Goal: Information Seeking & Learning: Find specific fact

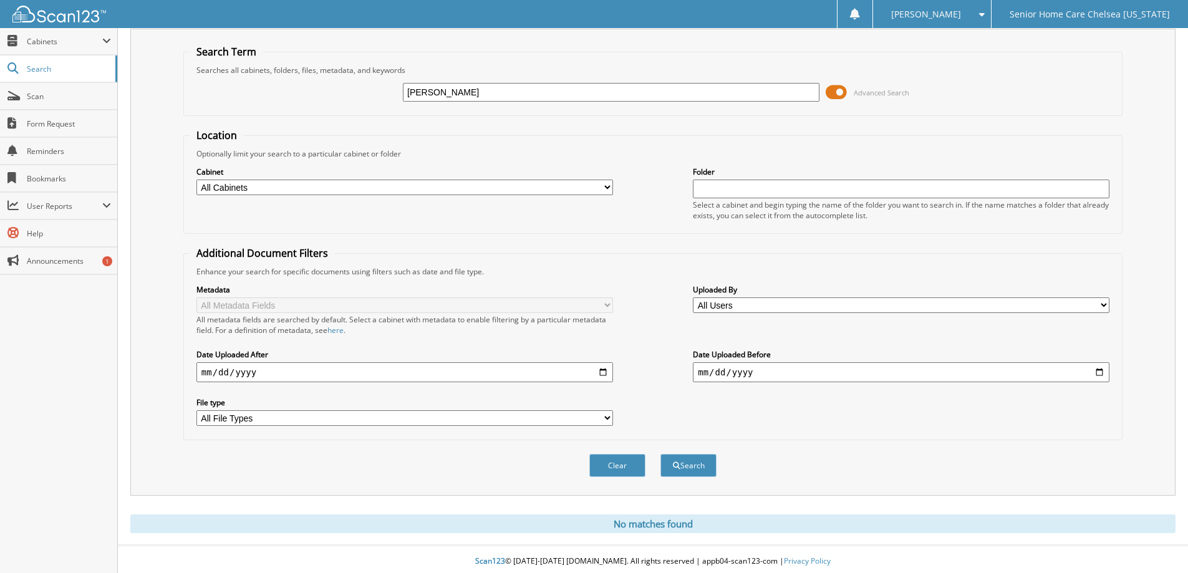
scroll to position [37, 0]
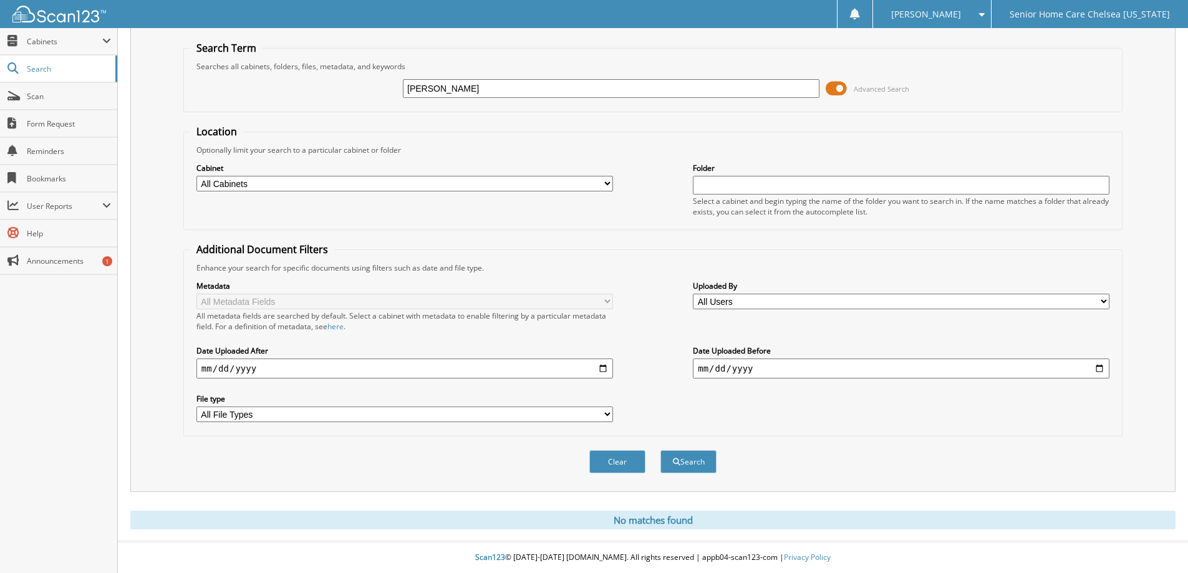
click at [499, 76] on div "doris ordones Advanced Search" at bounding box center [653, 89] width 926 height 34
click at [500, 93] on input "doris ordones" at bounding box center [611, 88] width 417 height 19
type input "d"
type input "D"
type input "doris"
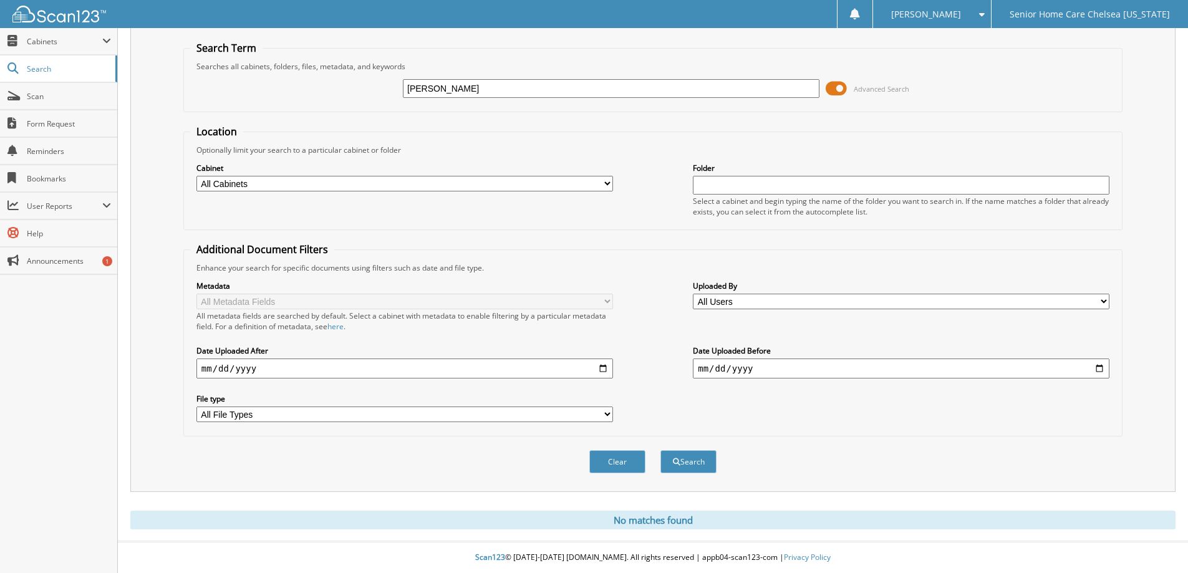
click at [660, 450] on button "Search" at bounding box center [688, 461] width 56 height 23
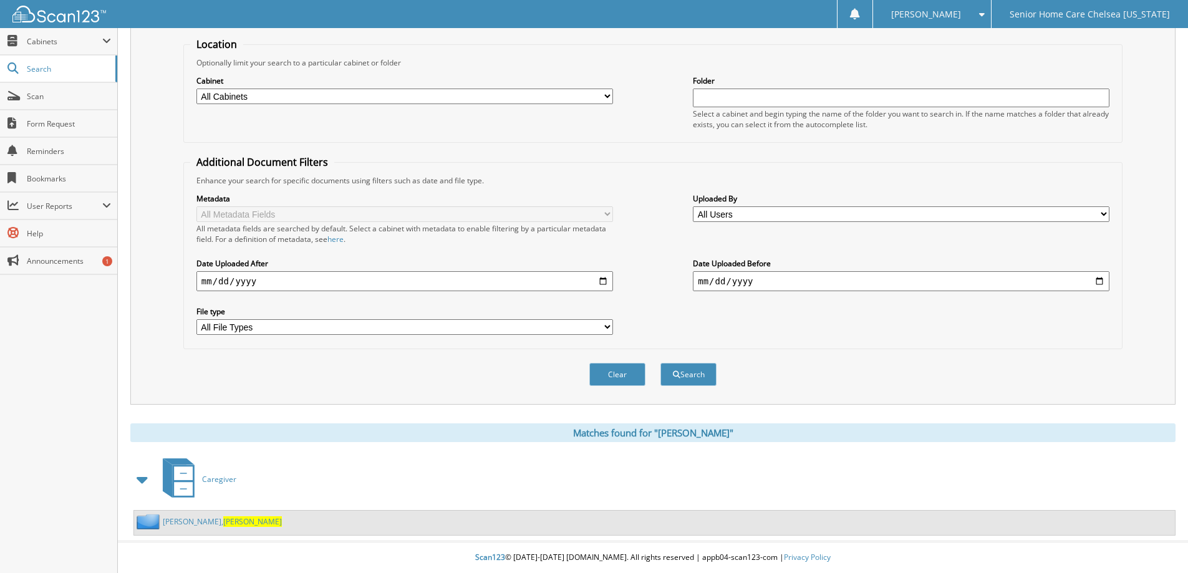
scroll to position [124, 0]
click at [184, 520] on link "ordonez, Doris" at bounding box center [222, 521] width 119 height 11
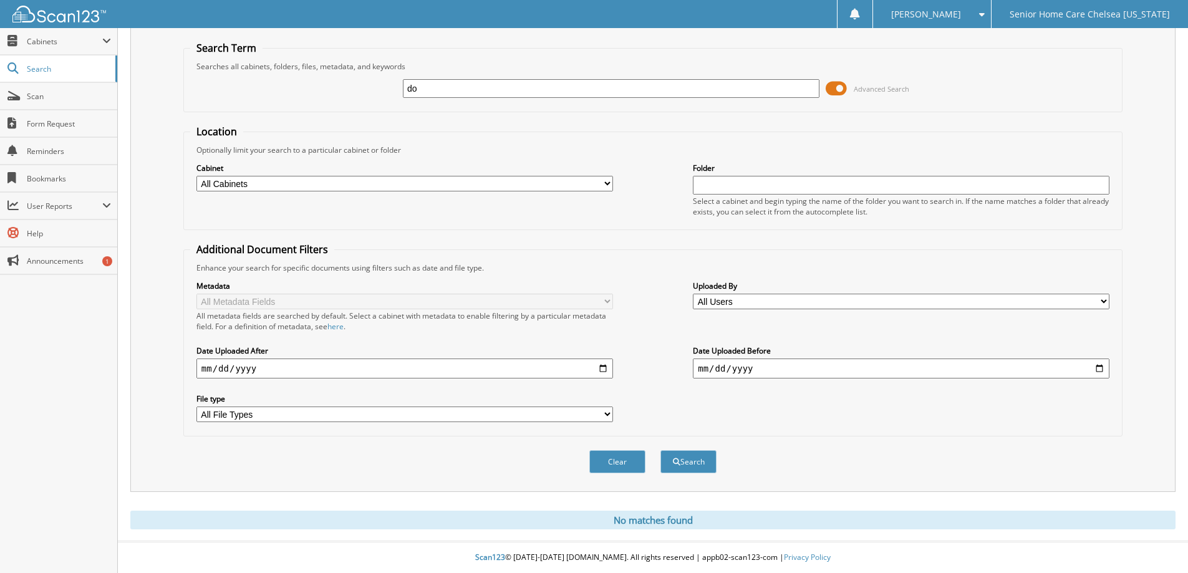
type input "d"
type input "miranda"
click at [660, 450] on button "Search" at bounding box center [688, 461] width 56 height 23
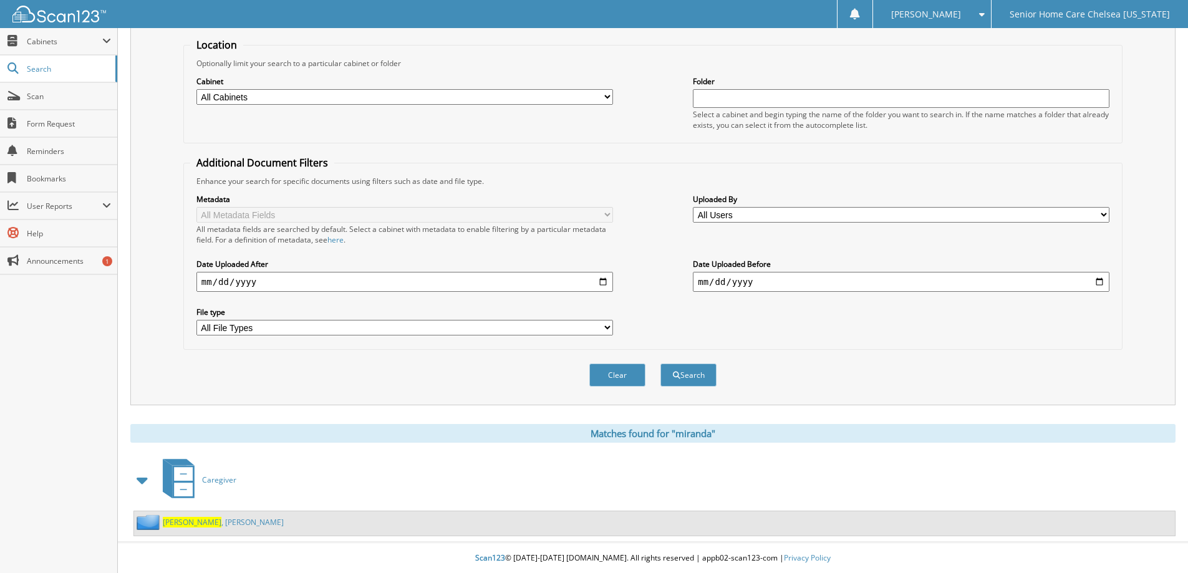
scroll to position [124, 0]
click at [208, 522] on link "Miranda , Daniela" at bounding box center [223, 521] width 121 height 11
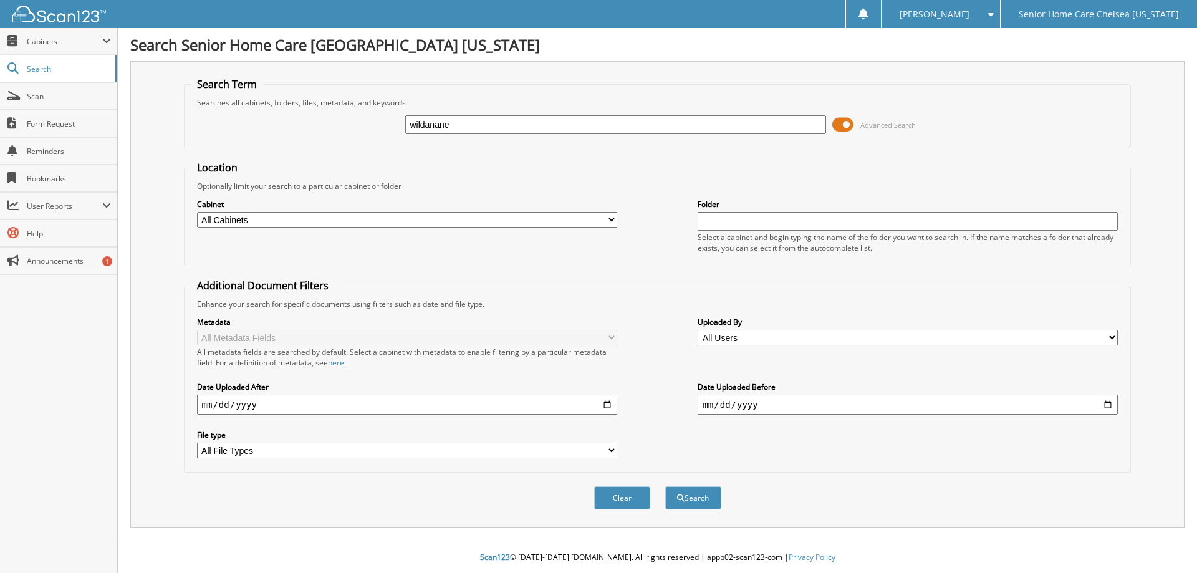
type input "wildanane"
click at [665, 486] on button "Search" at bounding box center [693, 497] width 56 height 23
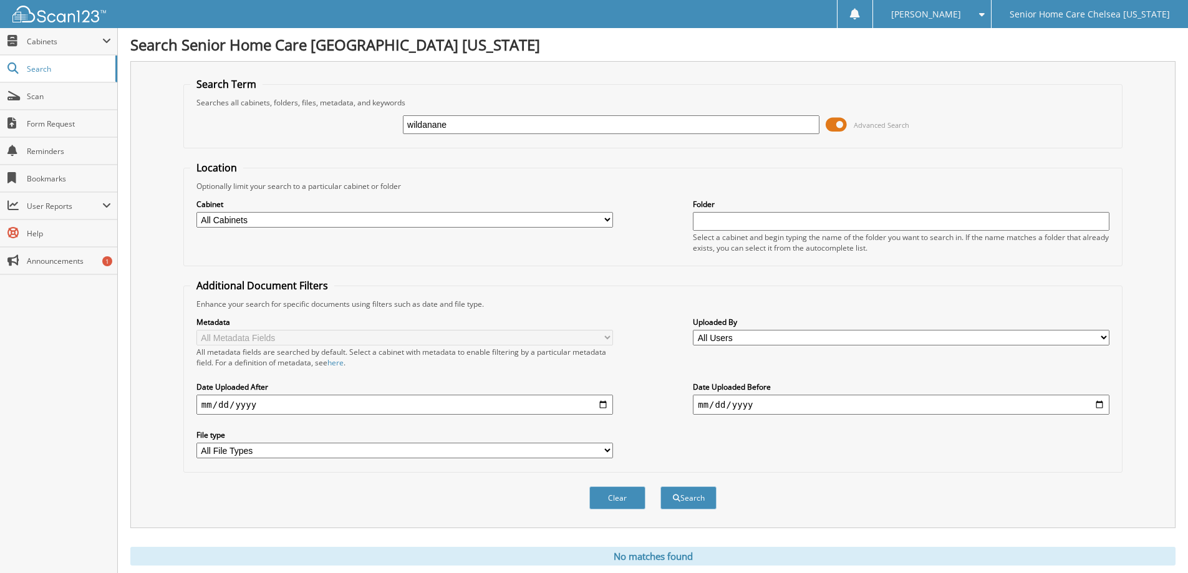
click at [483, 127] on input "wildanane" at bounding box center [611, 124] width 417 height 19
type input "w"
type input "wildlene"
click at [694, 504] on button "Search" at bounding box center [688, 497] width 56 height 23
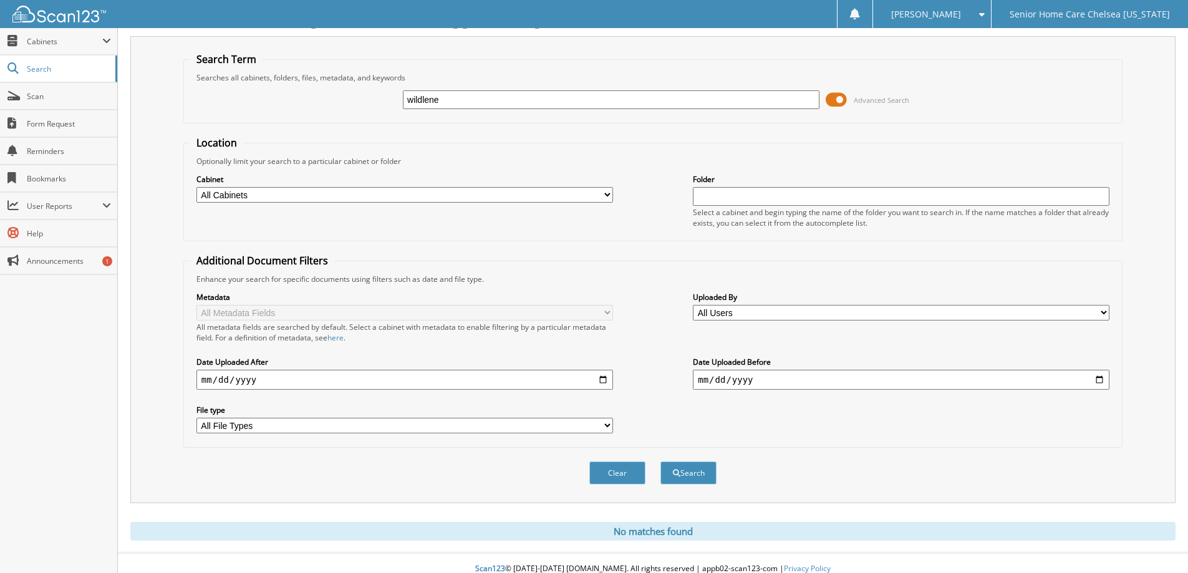
scroll to position [37, 0]
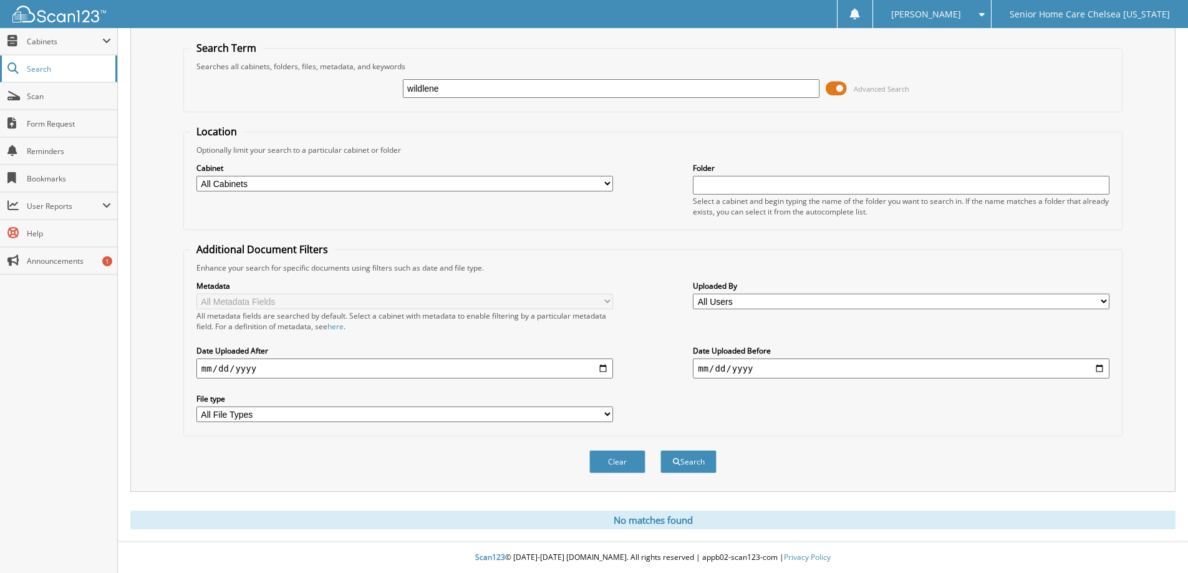
click at [46, 67] on span "Search" at bounding box center [68, 69] width 82 height 11
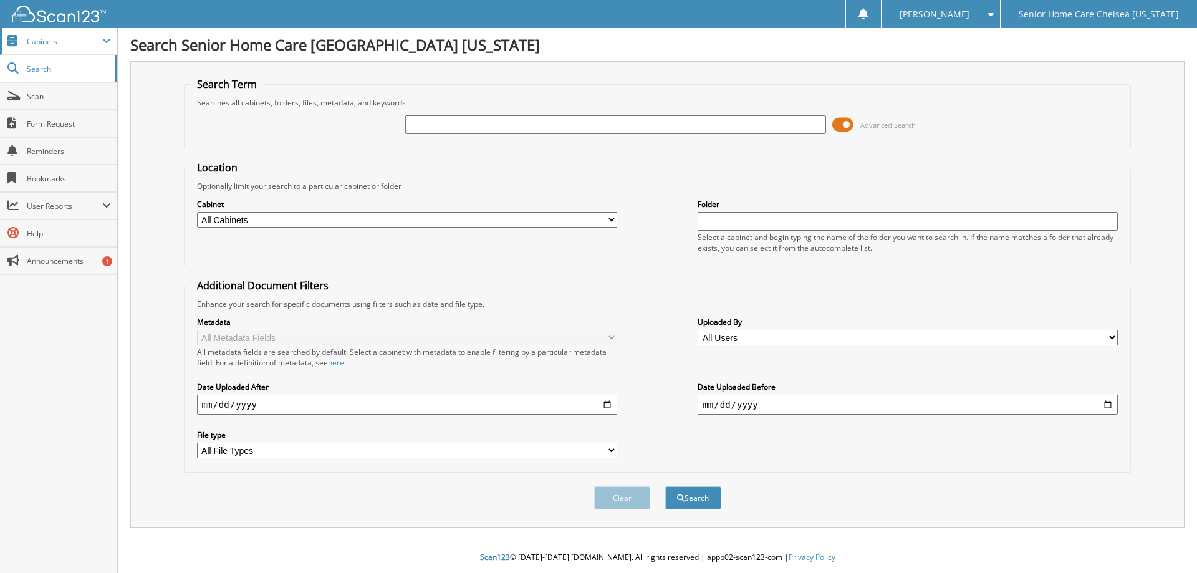
click at [52, 38] on span "Cabinets" at bounding box center [64, 41] width 75 height 11
click at [64, 125] on span "Search" at bounding box center [68, 122] width 82 height 11
type input "wildlene"
click at [705, 503] on button "Search" at bounding box center [693, 497] width 56 height 23
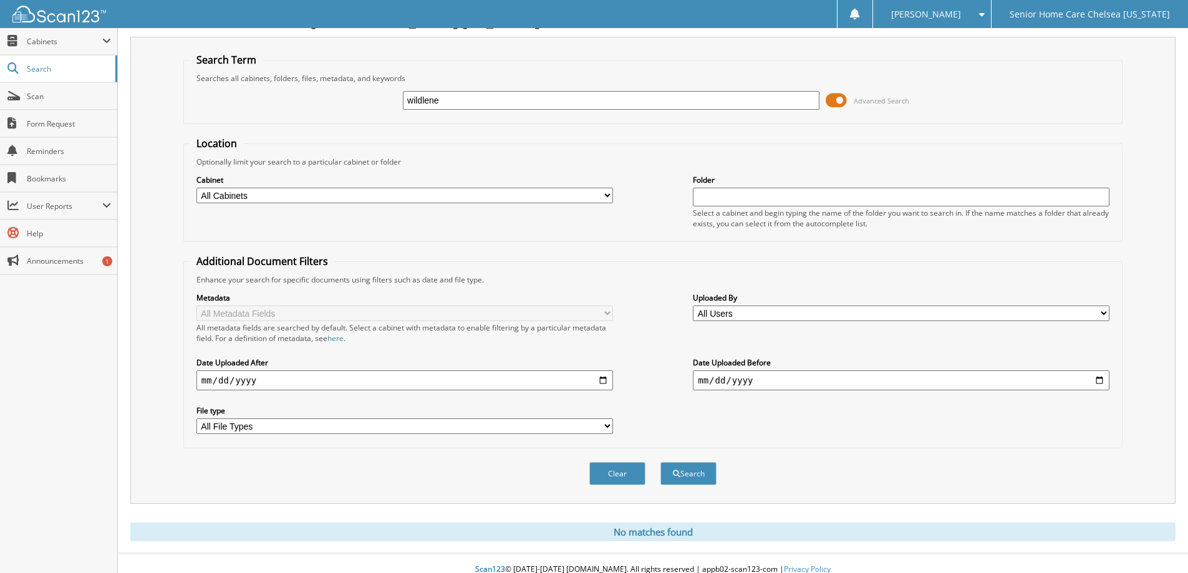
scroll to position [37, 0]
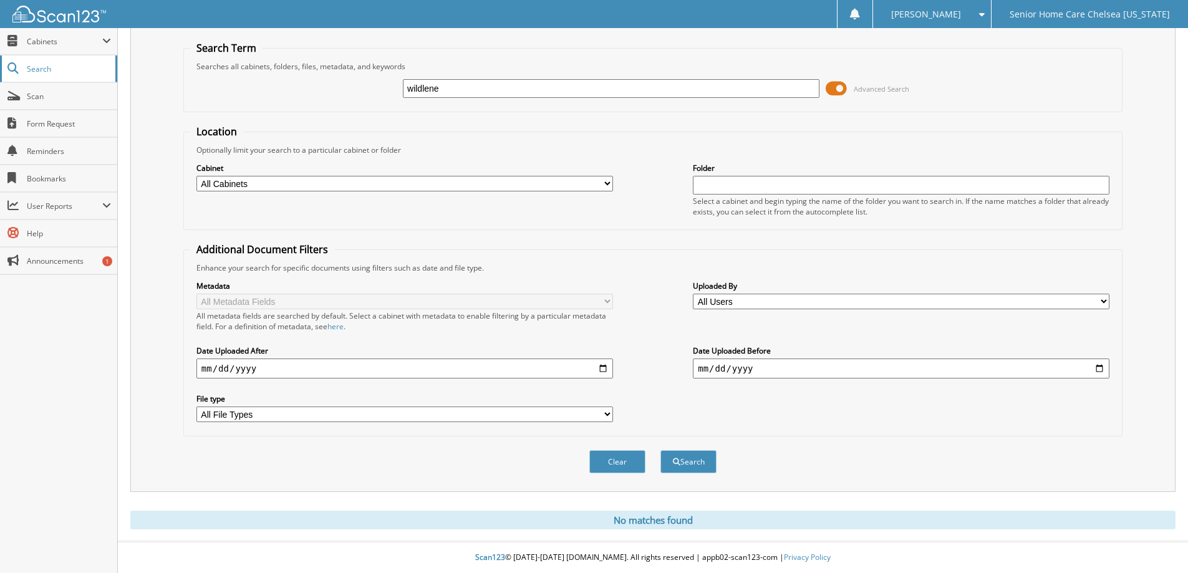
click at [44, 71] on span "Search" at bounding box center [68, 69] width 82 height 11
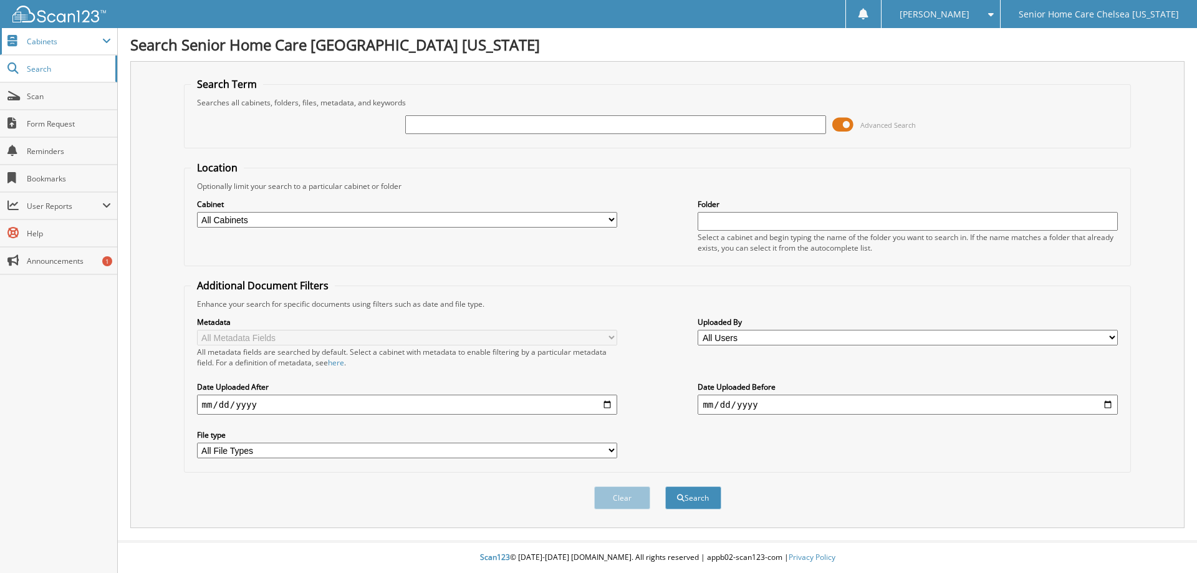
click at [39, 37] on span "Cabinets" at bounding box center [64, 41] width 75 height 11
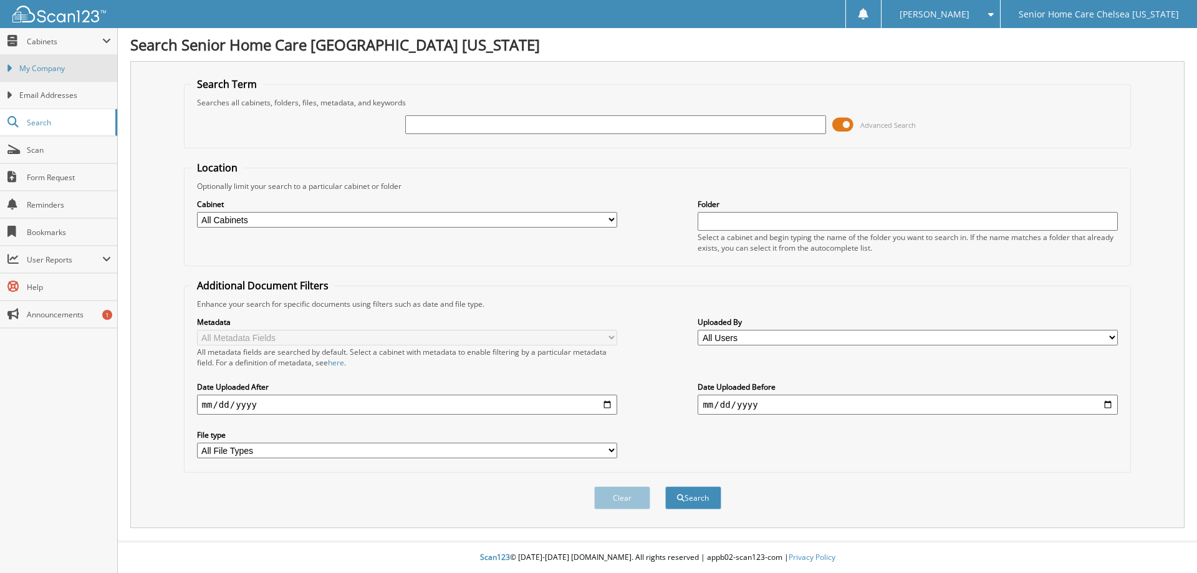
click at [60, 70] on span "My Company" at bounding box center [65, 68] width 92 height 11
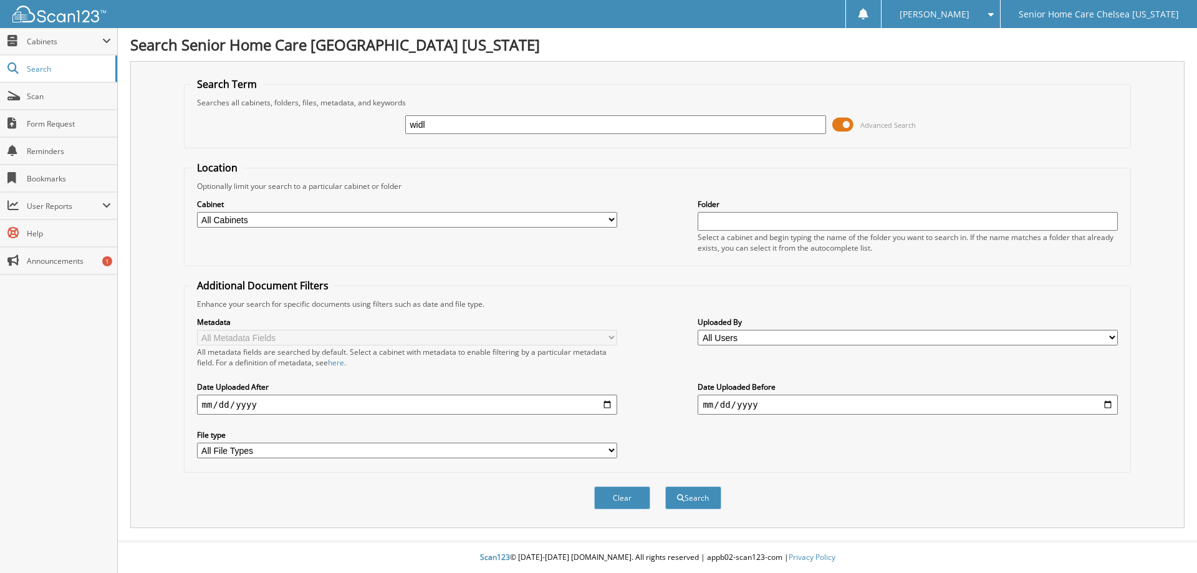
type input "widlene"
click at [687, 498] on button "Search" at bounding box center [693, 497] width 56 height 23
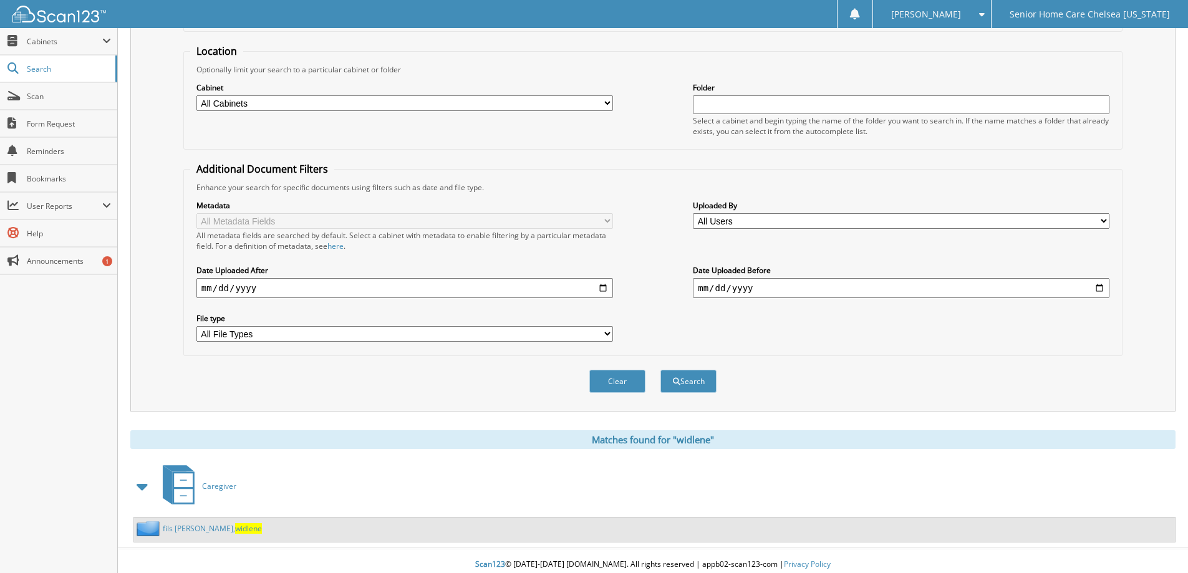
scroll to position [124, 0]
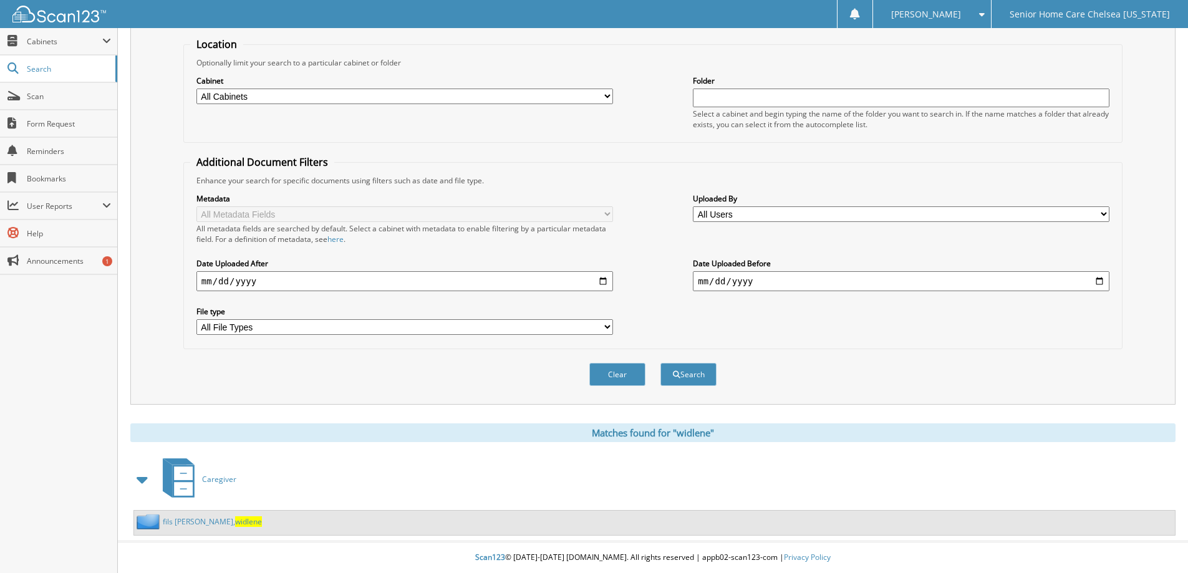
click at [175, 524] on link "fils aime, widlene" at bounding box center [212, 521] width 99 height 11
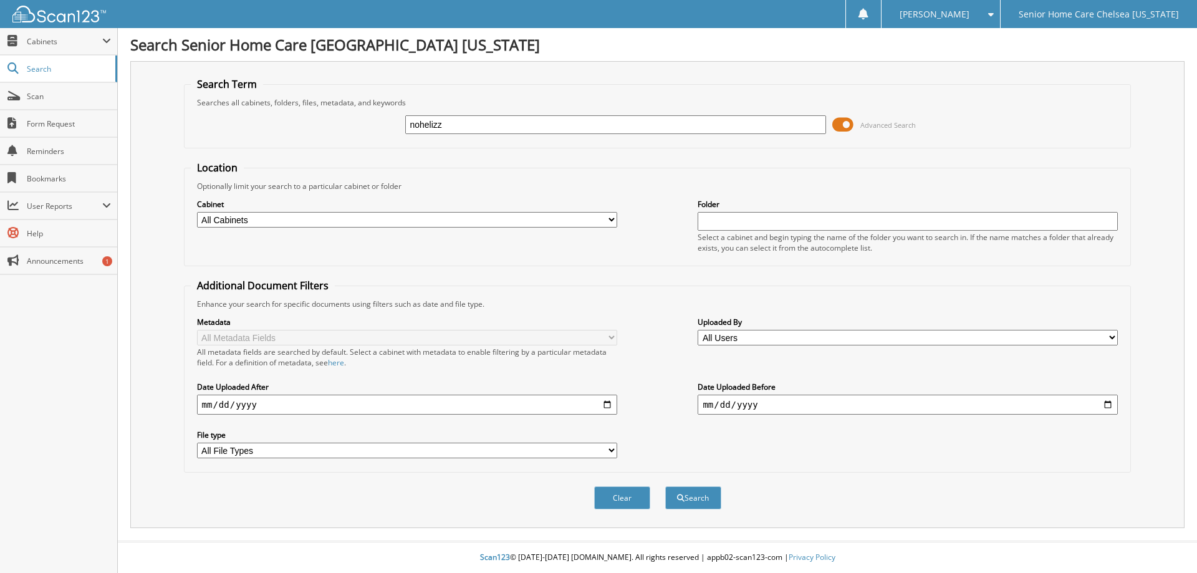
type input "noheliz [PERSON_NAME]"
click at [689, 499] on button "Search" at bounding box center [693, 497] width 56 height 23
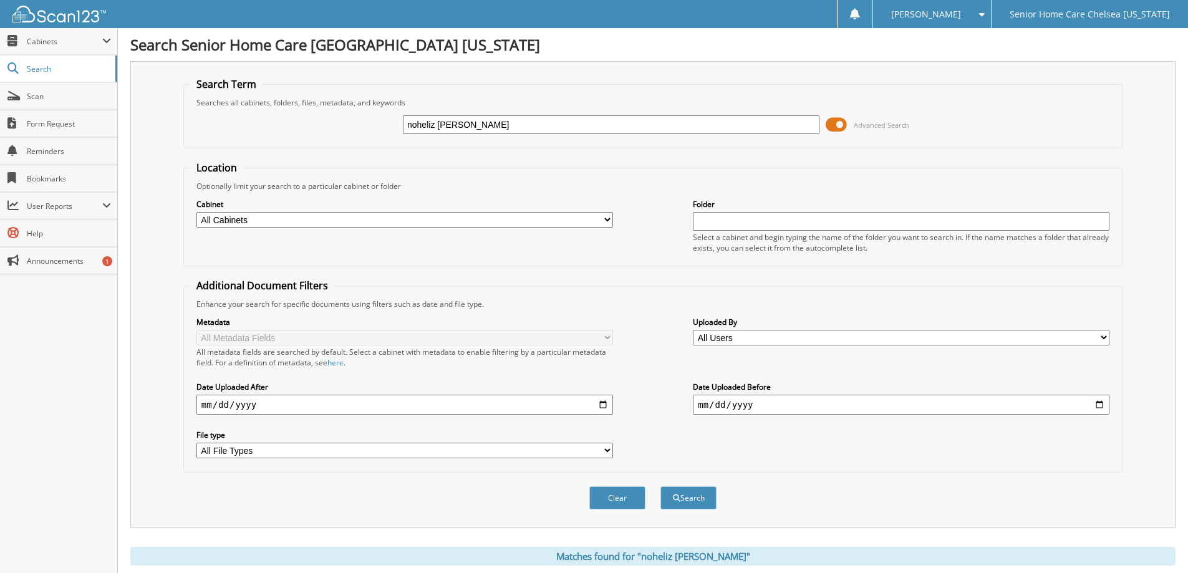
click at [834, 127] on span at bounding box center [836, 124] width 21 height 19
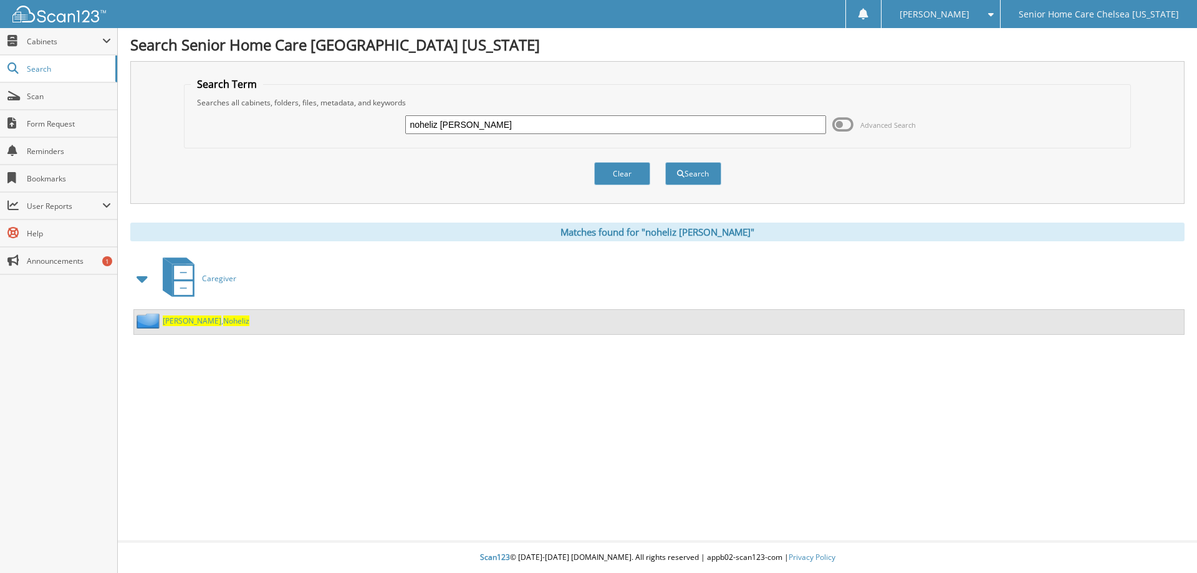
click at [183, 317] on span "Marinez" at bounding box center [192, 321] width 59 height 11
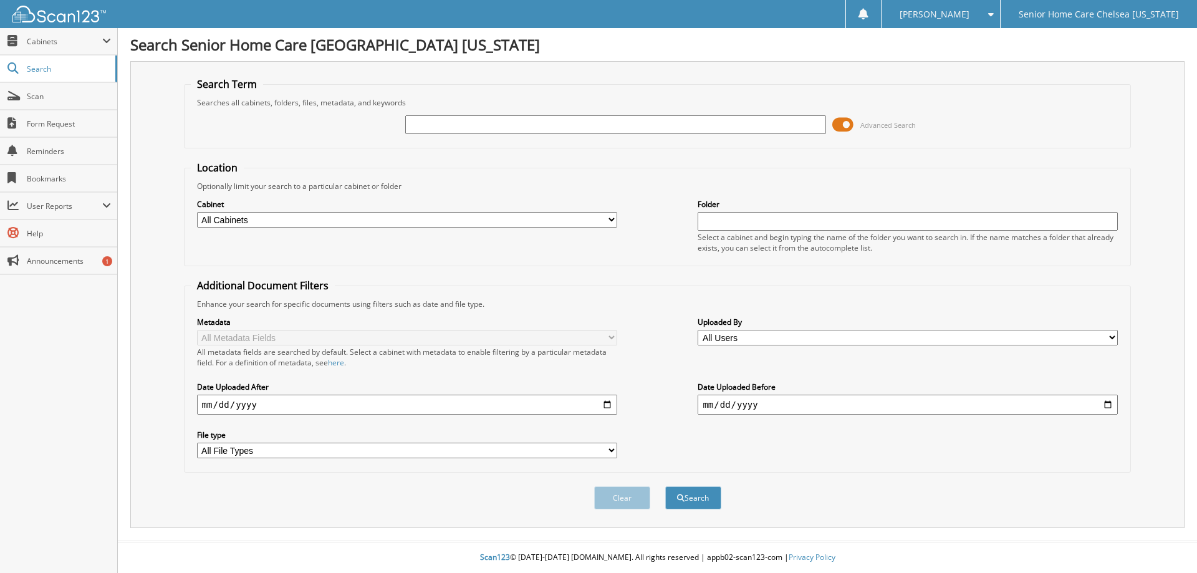
click at [550, 120] on input "text" at bounding box center [615, 124] width 420 height 19
type input "M"
type input "[PERSON_NAME]"
click at [665, 486] on button "Search" at bounding box center [693, 497] width 56 height 23
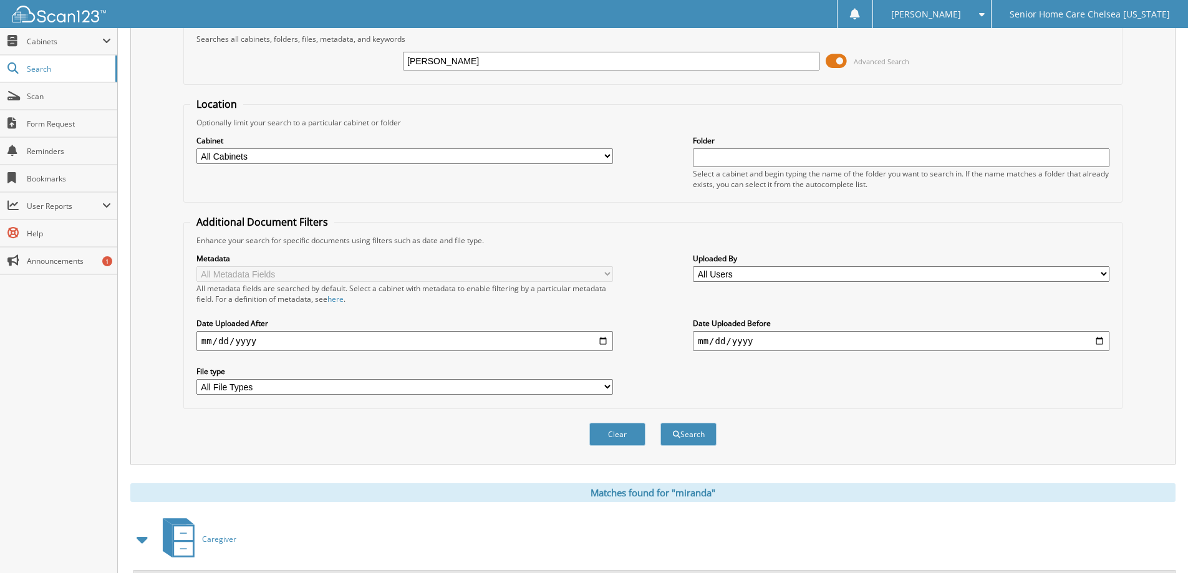
scroll to position [124, 0]
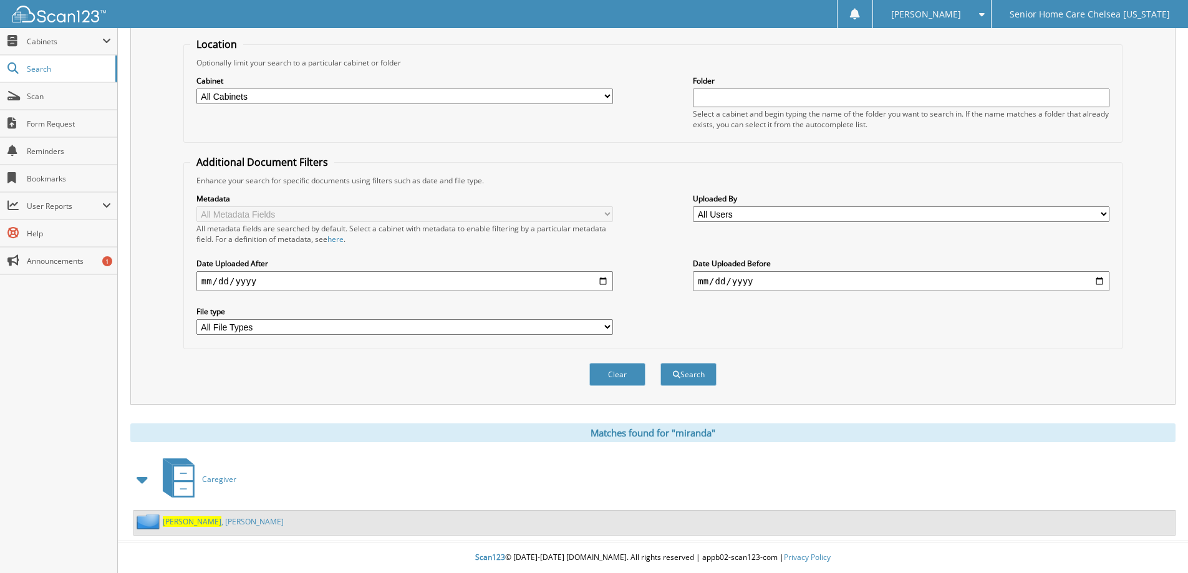
click at [177, 518] on span "Miranda" at bounding box center [192, 521] width 59 height 11
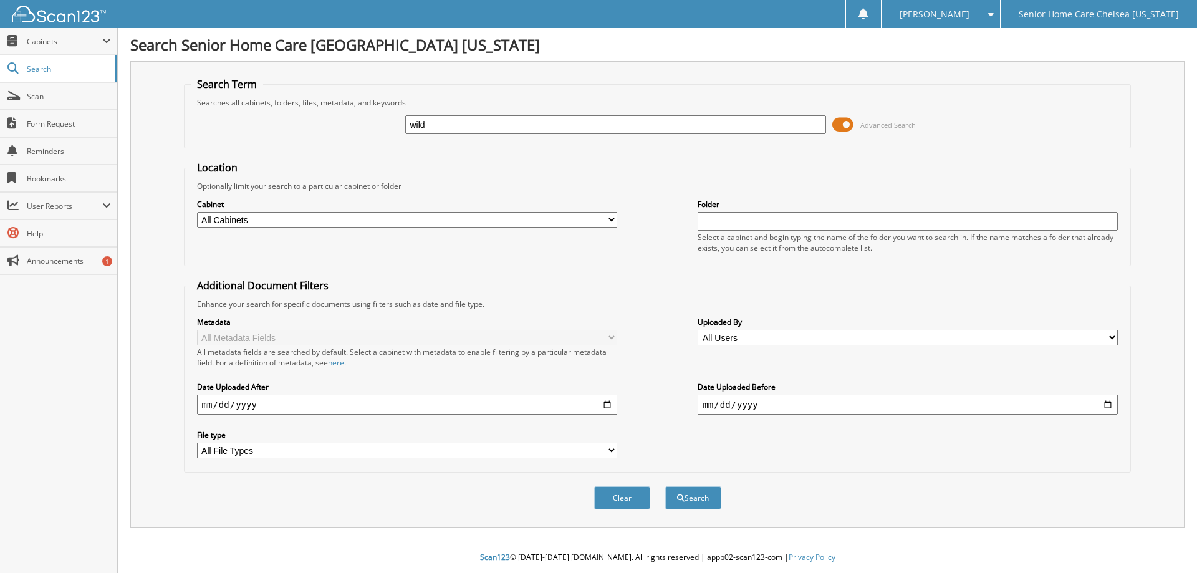
type input "wildlene"
click at [680, 495] on span "submit" at bounding box center [680, 498] width 7 height 7
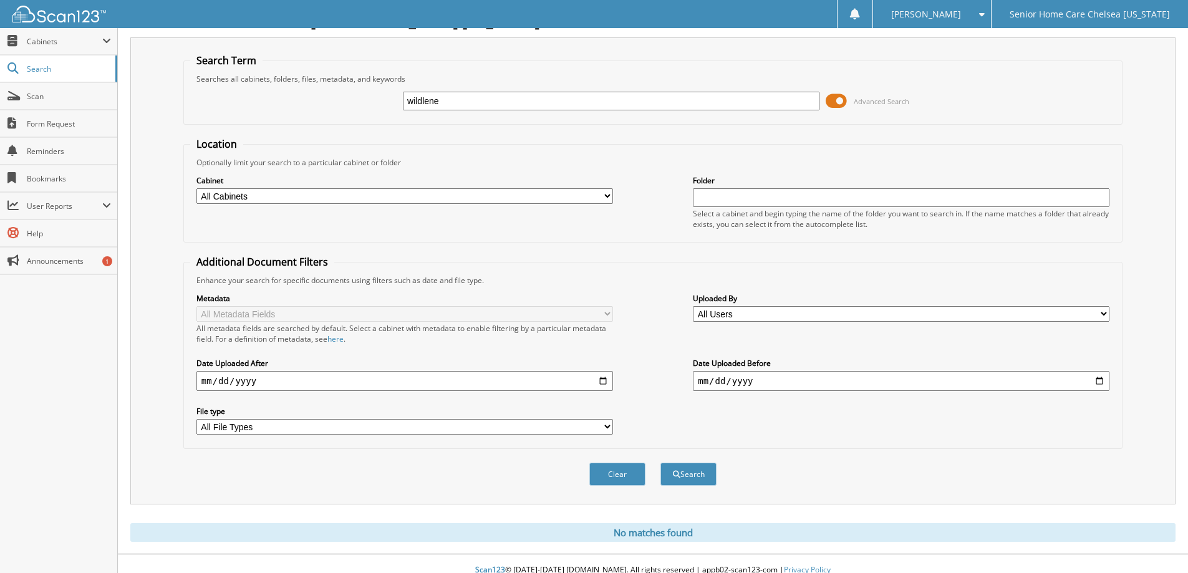
scroll to position [37, 0]
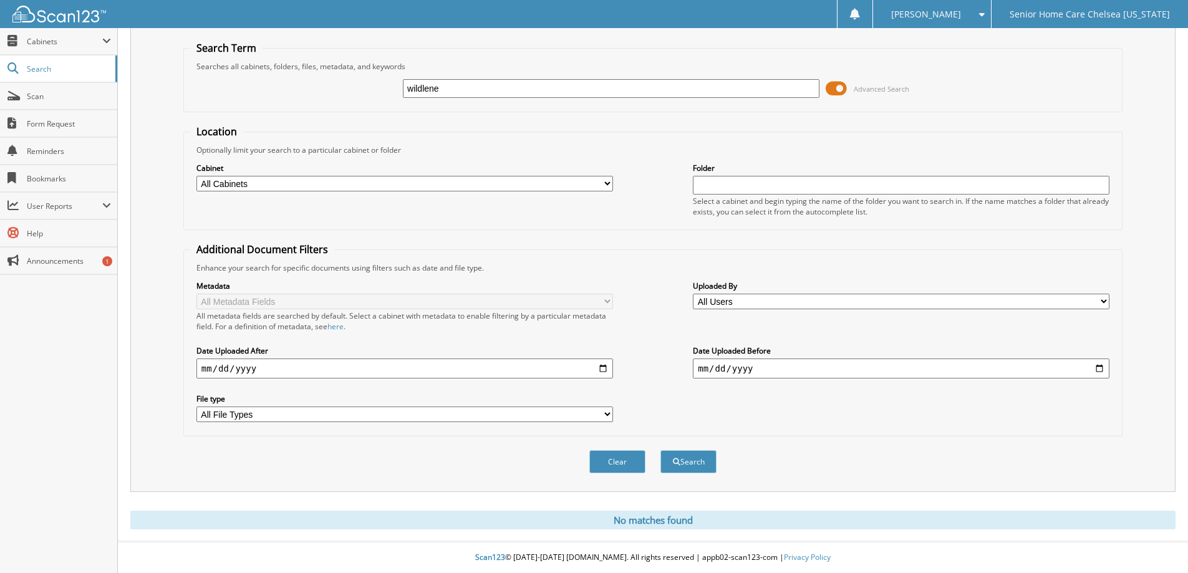
click at [836, 89] on span at bounding box center [836, 88] width 21 height 19
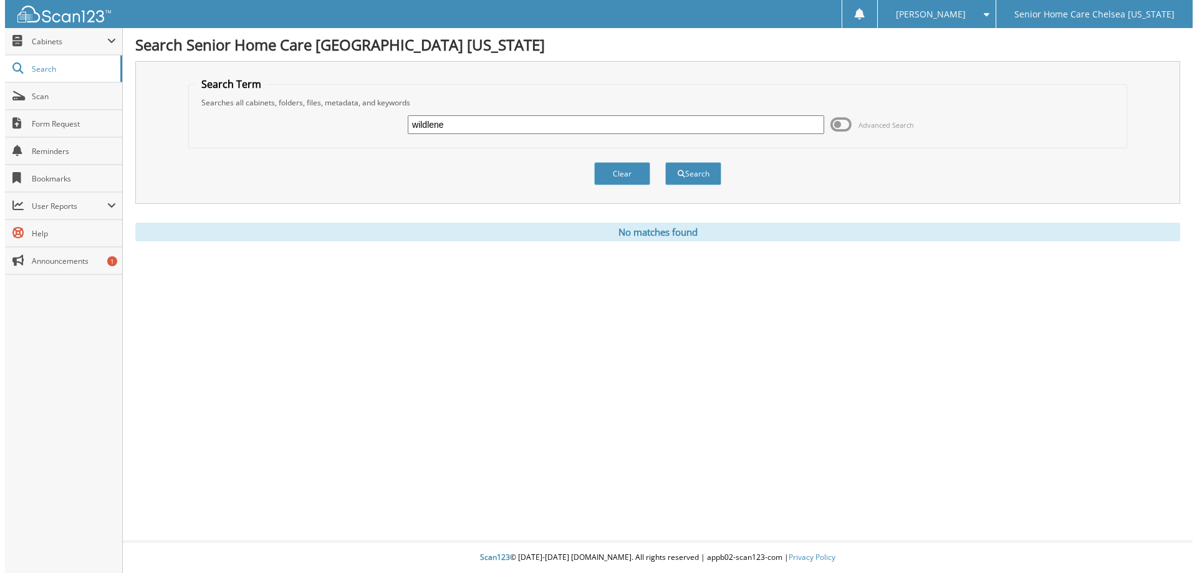
scroll to position [0, 0]
click at [692, 178] on button "Search" at bounding box center [693, 173] width 56 height 23
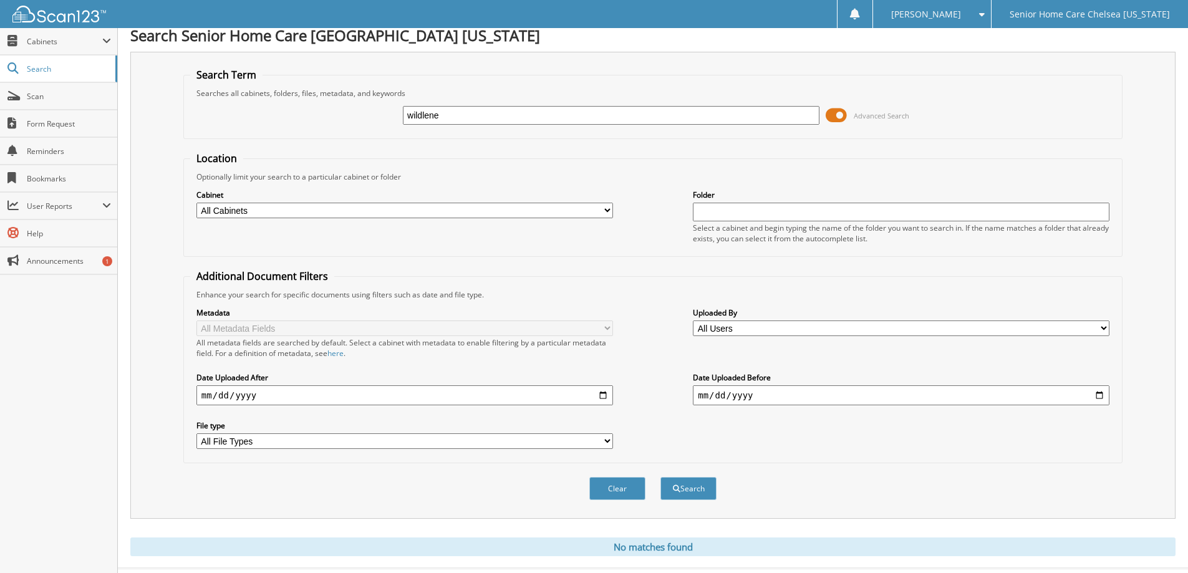
scroll to position [37, 0]
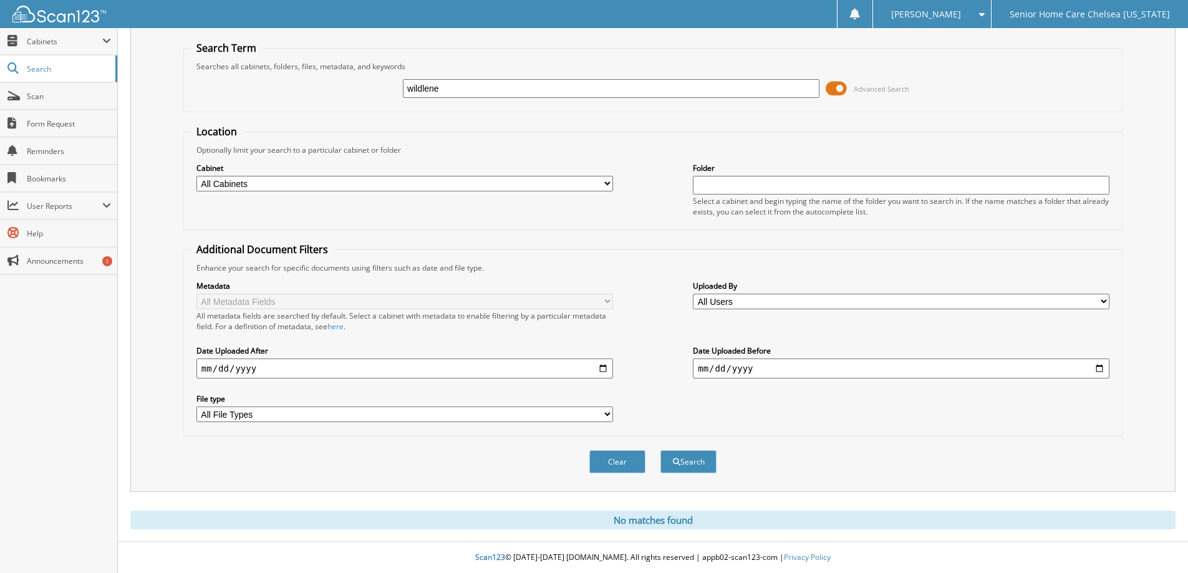
click at [473, 89] on input "wildlene" at bounding box center [611, 88] width 417 height 19
type input "w"
type input "widlene"
click at [660, 450] on button "Search" at bounding box center [688, 461] width 56 height 23
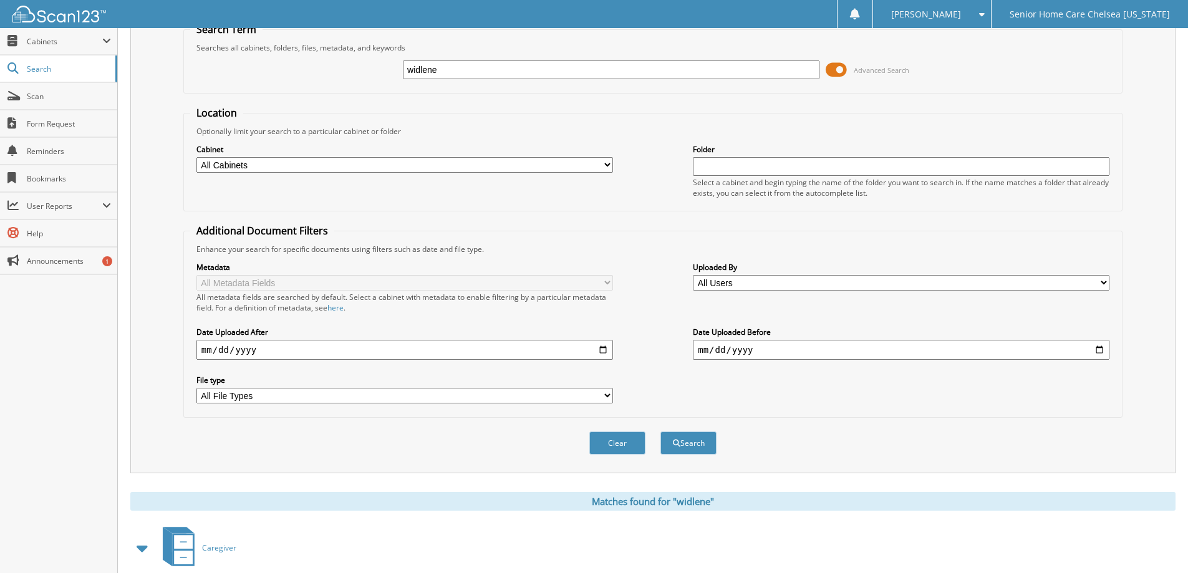
scroll to position [124, 0]
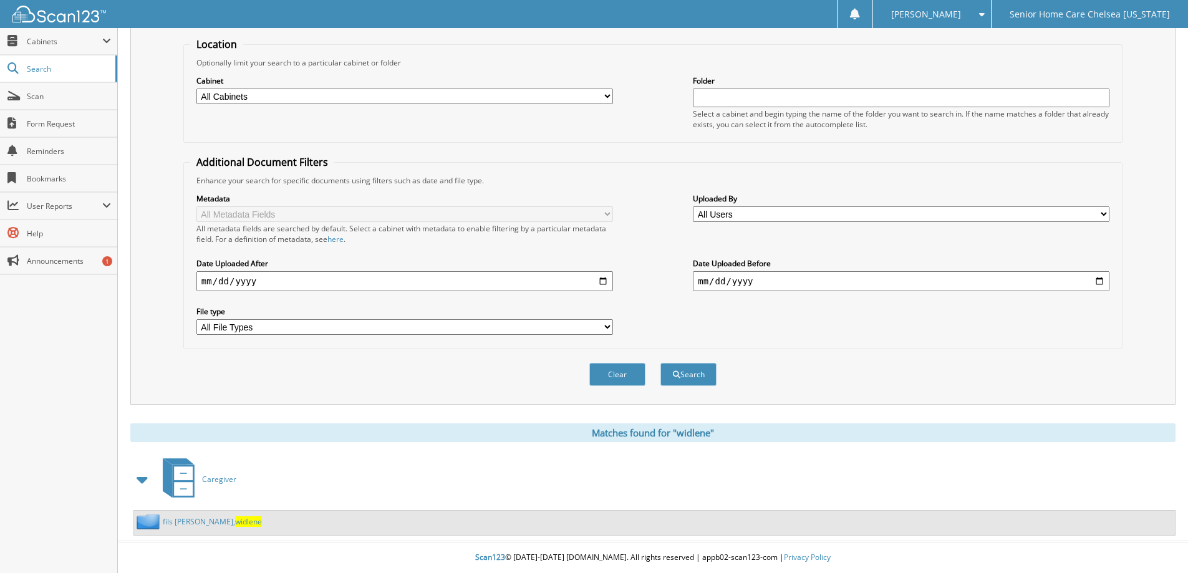
click at [181, 521] on link "fils aime, widlene" at bounding box center [212, 521] width 99 height 11
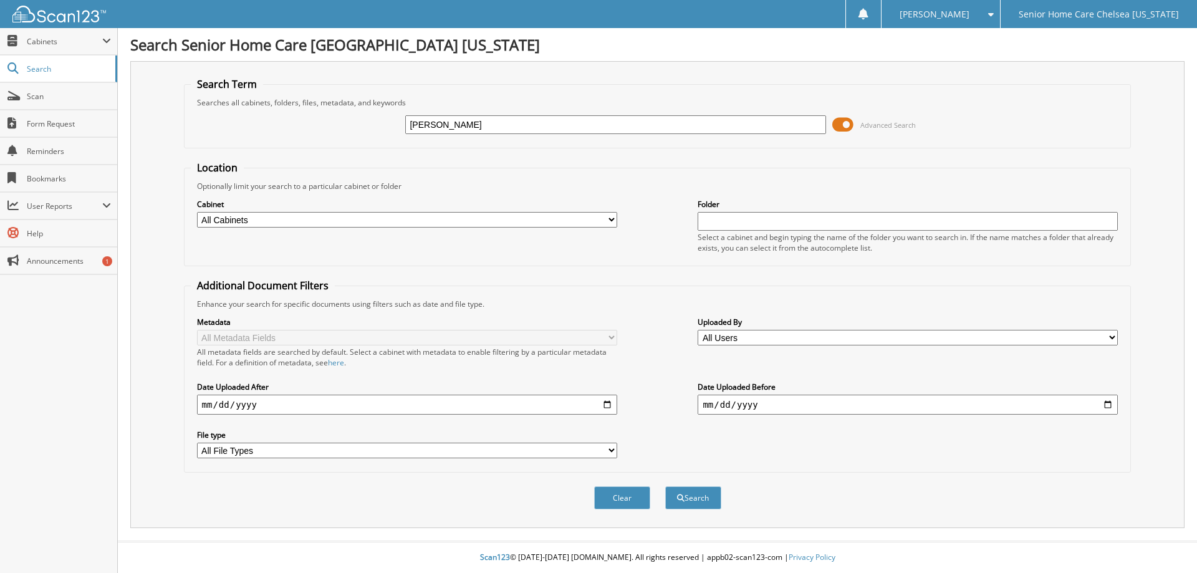
type input "goncalves"
click at [665, 486] on button "Search" at bounding box center [693, 497] width 56 height 23
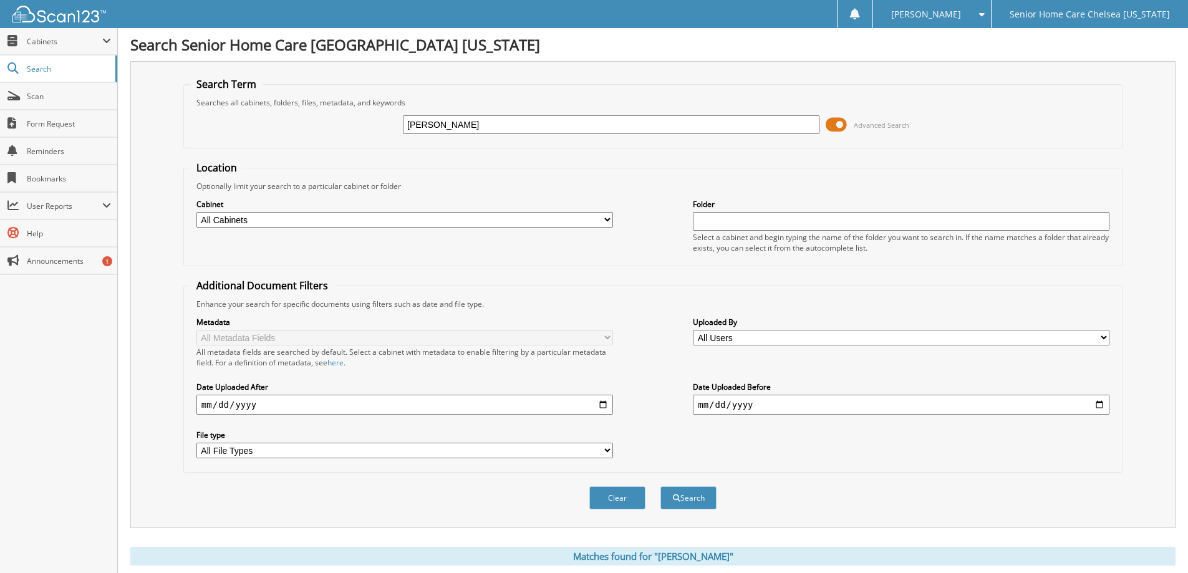
click at [533, 133] on input "goncalves" at bounding box center [611, 124] width 417 height 19
type input "goncalvez"
click at [660, 486] on button "Search" at bounding box center [688, 497] width 56 height 23
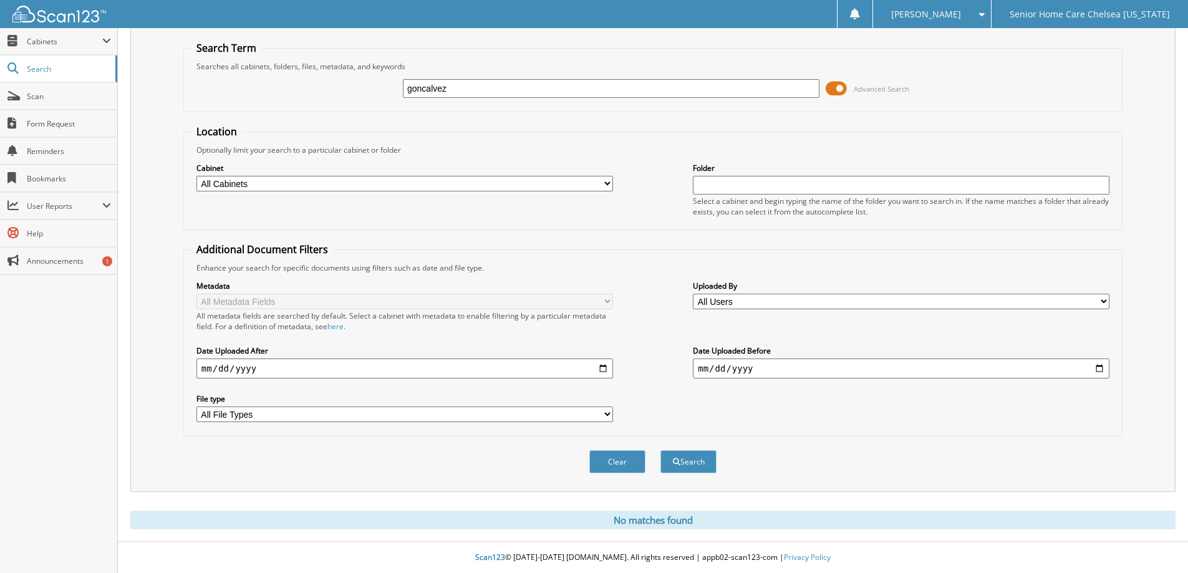
scroll to position [37, 0]
click at [676, 463] on span "submit" at bounding box center [676, 461] width 7 height 7
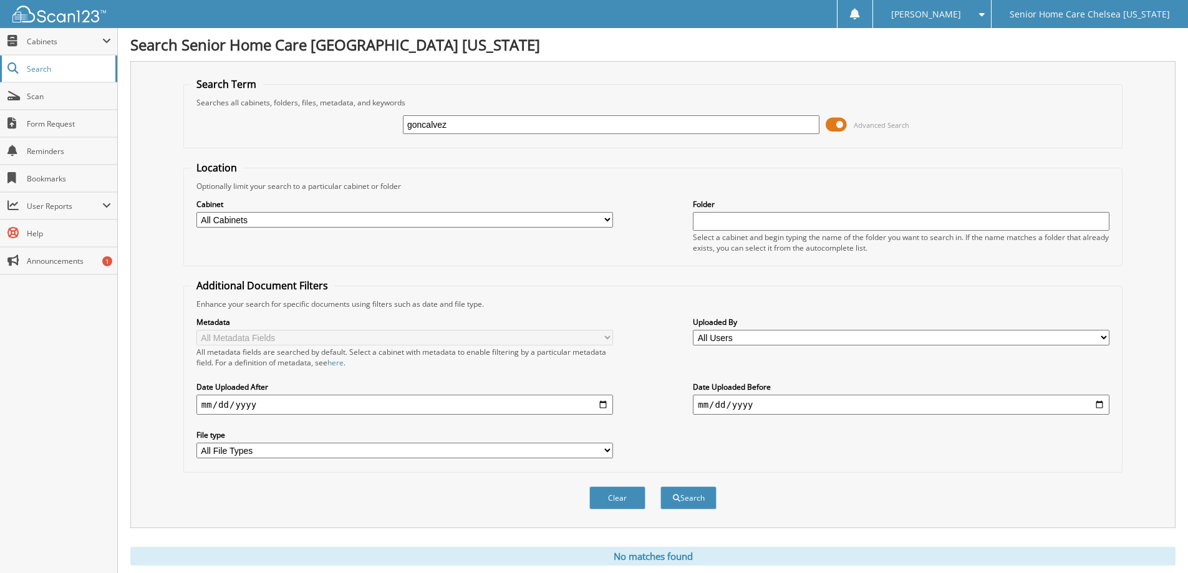
click at [46, 67] on span "Search" at bounding box center [68, 69] width 82 height 11
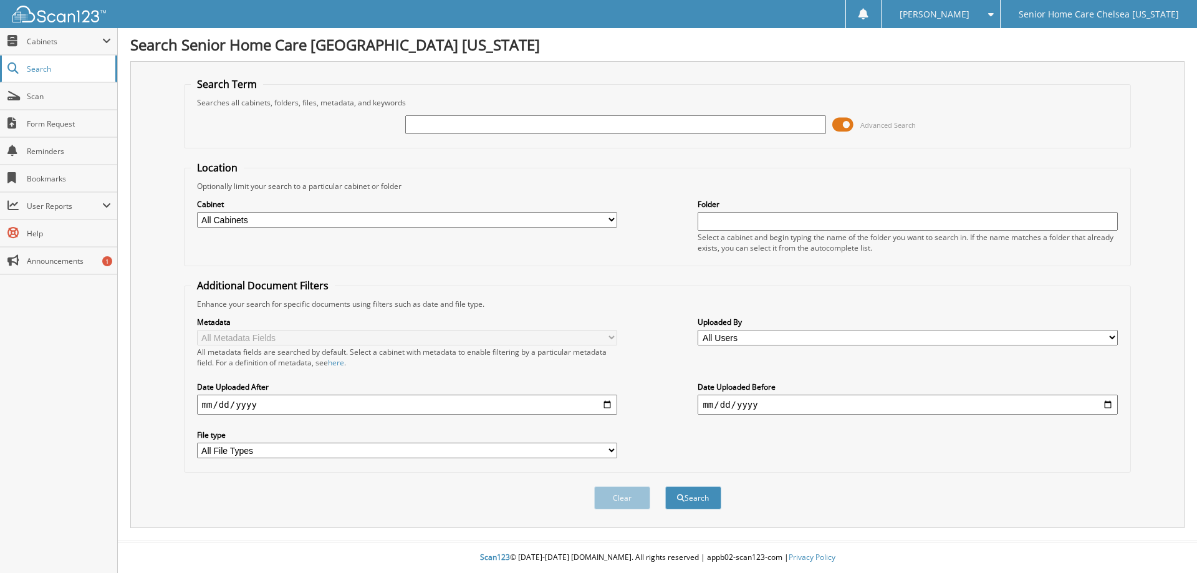
click at [36, 73] on span "Search" at bounding box center [68, 69] width 82 height 11
click at [49, 66] on span "Search" at bounding box center [68, 69] width 82 height 11
click at [442, 122] on input "text" at bounding box center [615, 124] width 420 height 19
type input "goncalvez"
click at [699, 493] on button "Search" at bounding box center [693, 497] width 56 height 23
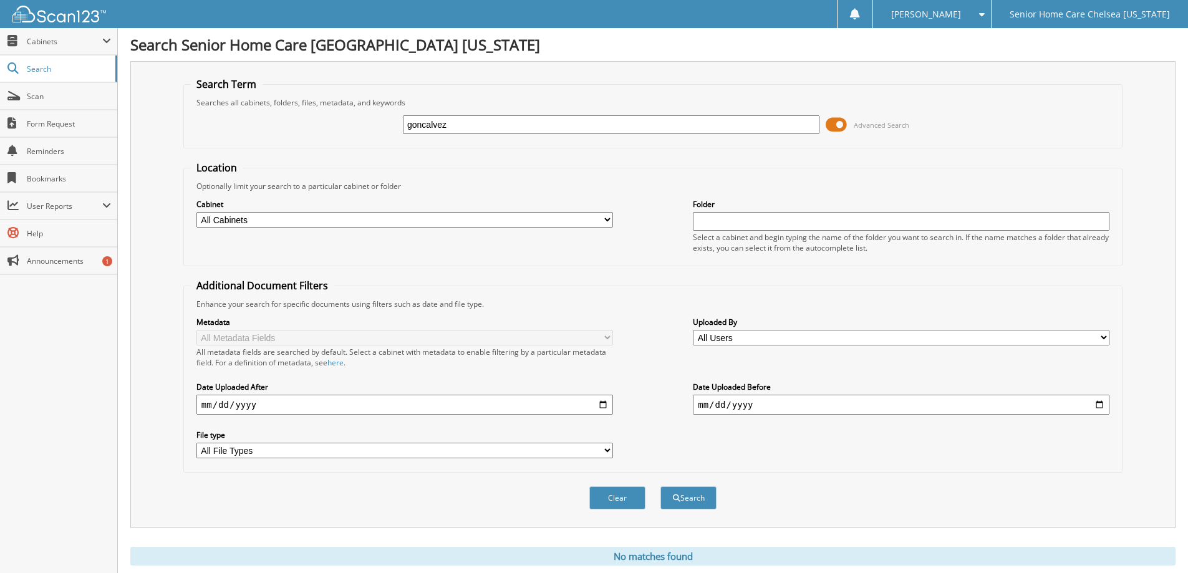
click at [836, 119] on span at bounding box center [836, 124] width 21 height 19
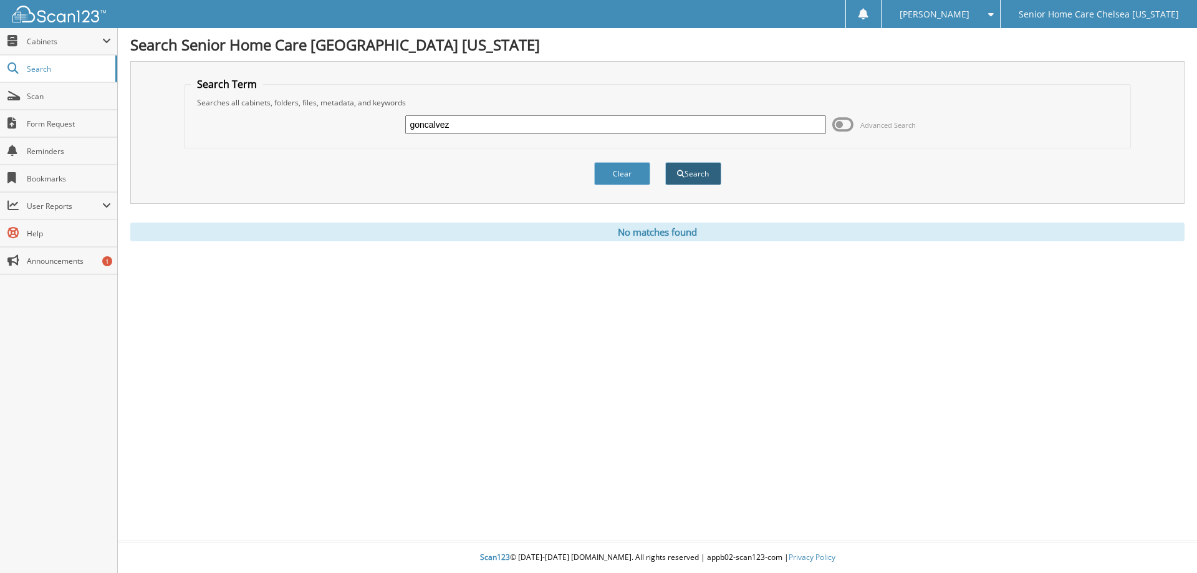
click at [676, 177] on button "Search" at bounding box center [693, 173] width 56 height 23
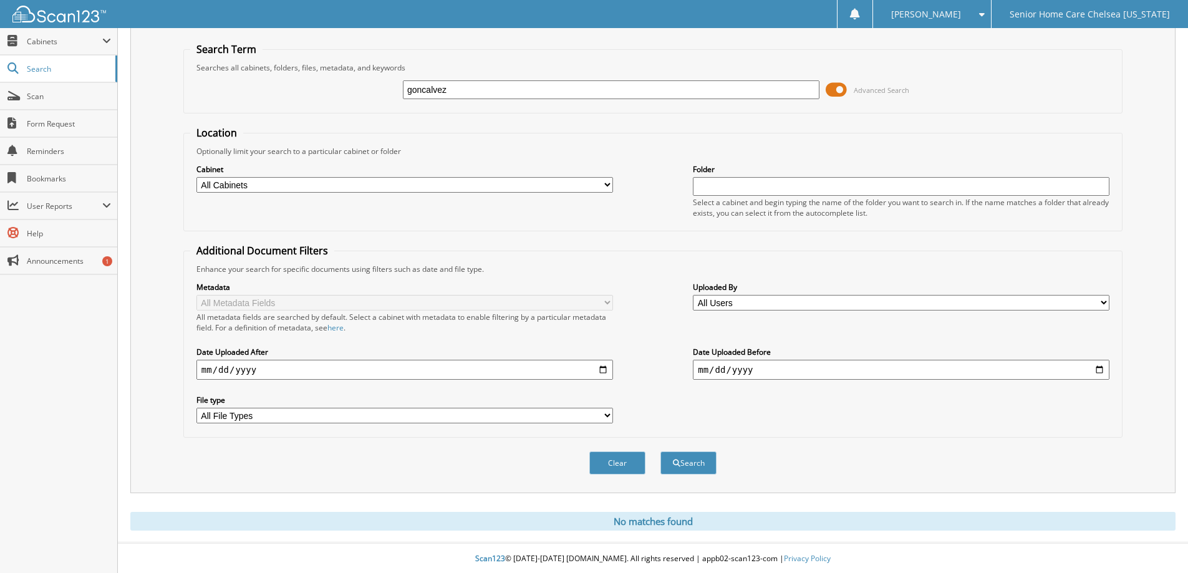
scroll to position [37, 0]
click at [42, 48] on span "Cabinets" at bounding box center [58, 41] width 117 height 27
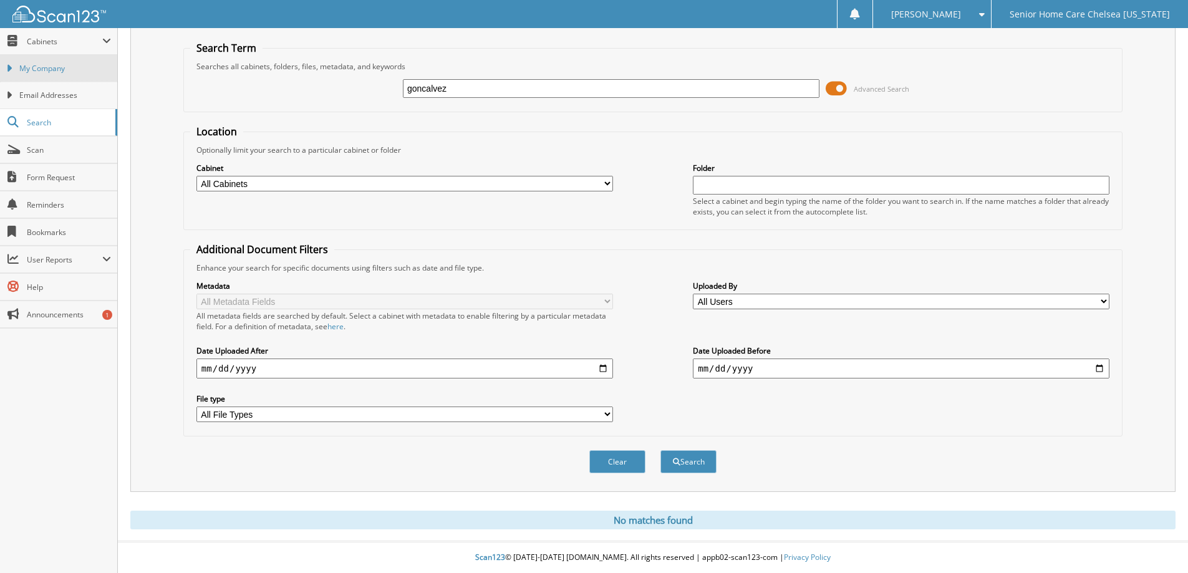
click at [49, 67] on span "My Company" at bounding box center [65, 68] width 92 height 11
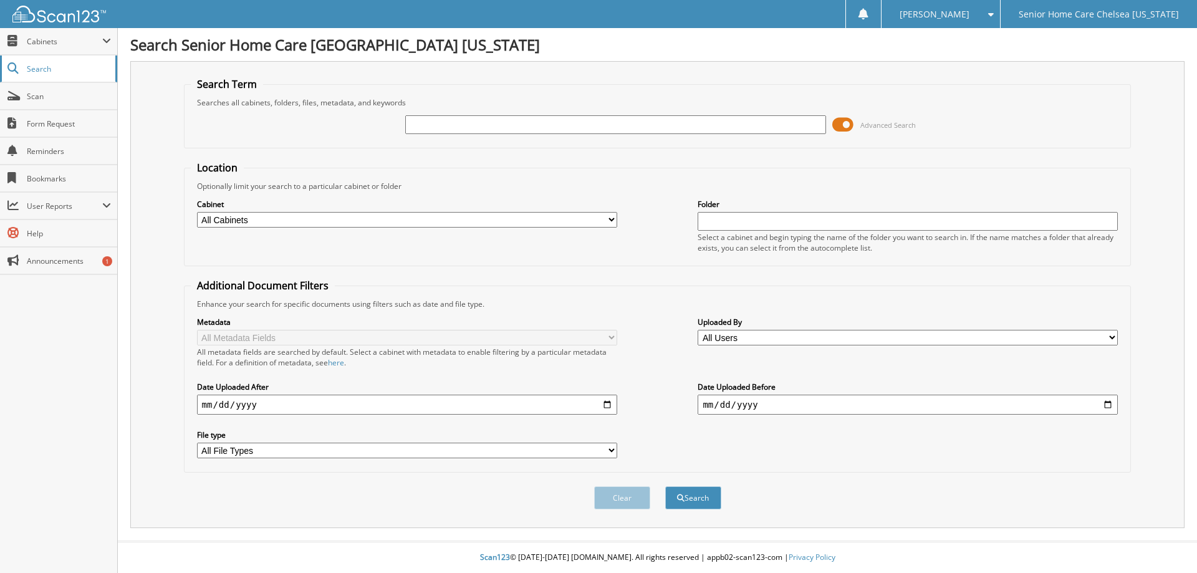
click at [41, 70] on span "Search" at bounding box center [68, 69] width 82 height 11
click at [45, 38] on span "Cabinets" at bounding box center [64, 41] width 75 height 11
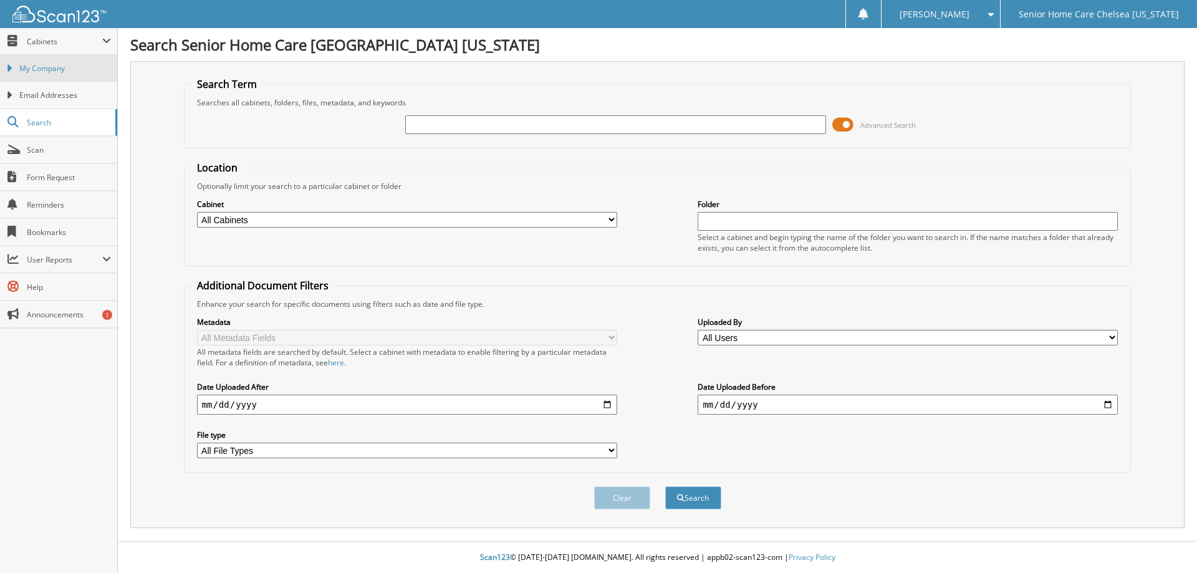
click at [48, 65] on span "My Company" at bounding box center [65, 68] width 92 height 11
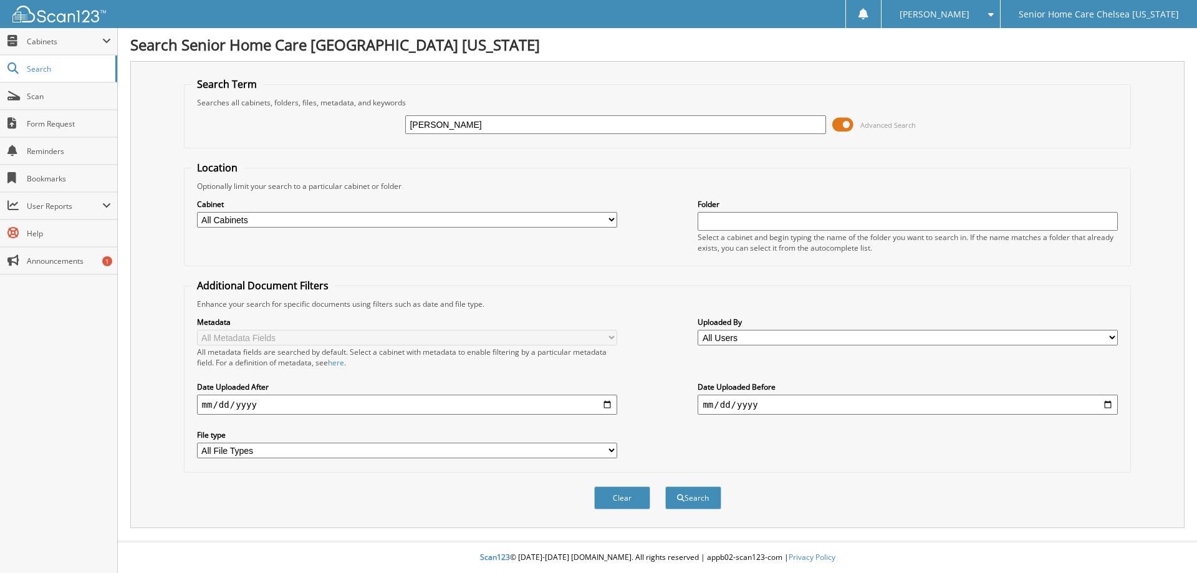
type input "maria goncalves"
click at [665, 486] on button "Search" at bounding box center [693, 497] width 56 height 23
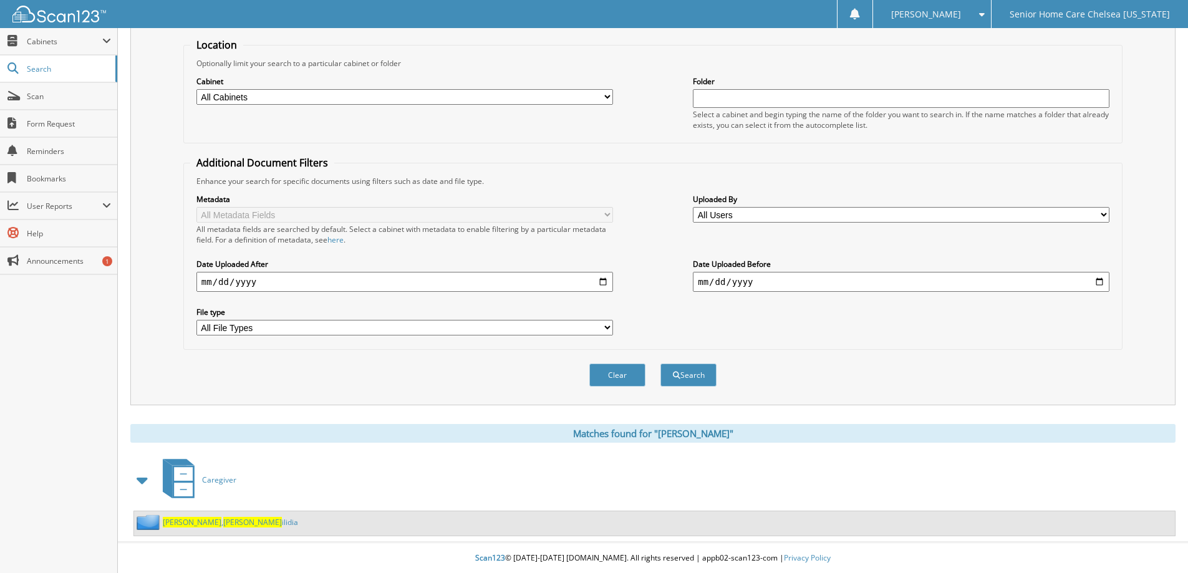
scroll to position [124, 0]
click at [180, 515] on div "[PERSON_NAME] [PERSON_NAME]" at bounding box center [216, 522] width 164 height 16
click at [186, 522] on span "[PERSON_NAME]" at bounding box center [192, 521] width 59 height 11
